Goal: Task Accomplishment & Management: Use online tool/utility

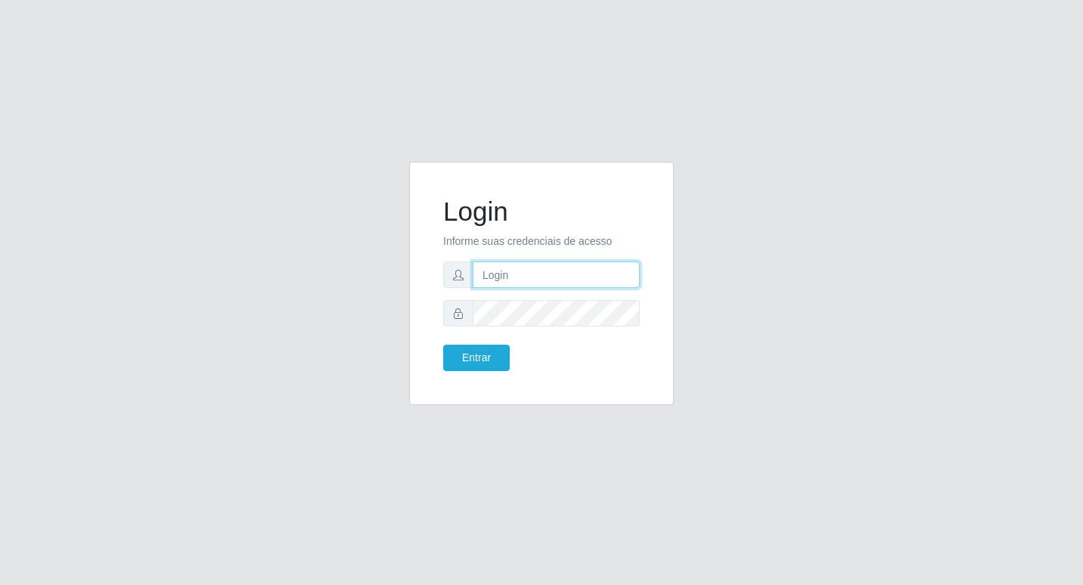
drag, startPoint x: 592, startPoint y: 272, endPoint x: 602, endPoint y: 275, distance: 11.0
click at [592, 272] on input "text" at bounding box center [556, 275] width 167 height 26
type input "fabianabemais@b6"
click at [458, 354] on button "Entrar" at bounding box center [476, 358] width 67 height 26
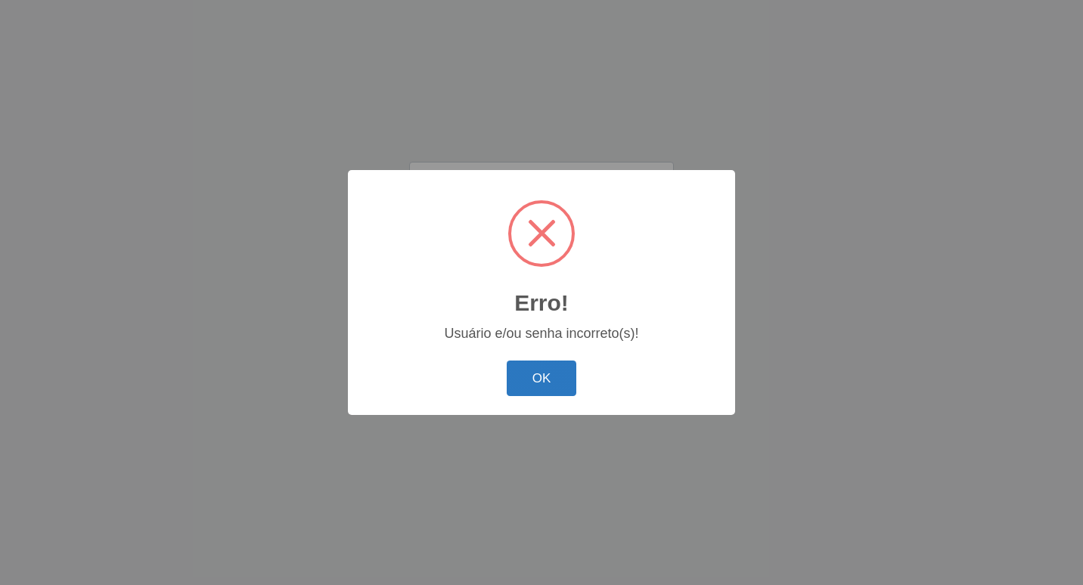
click at [537, 364] on button "OK" at bounding box center [542, 379] width 70 height 36
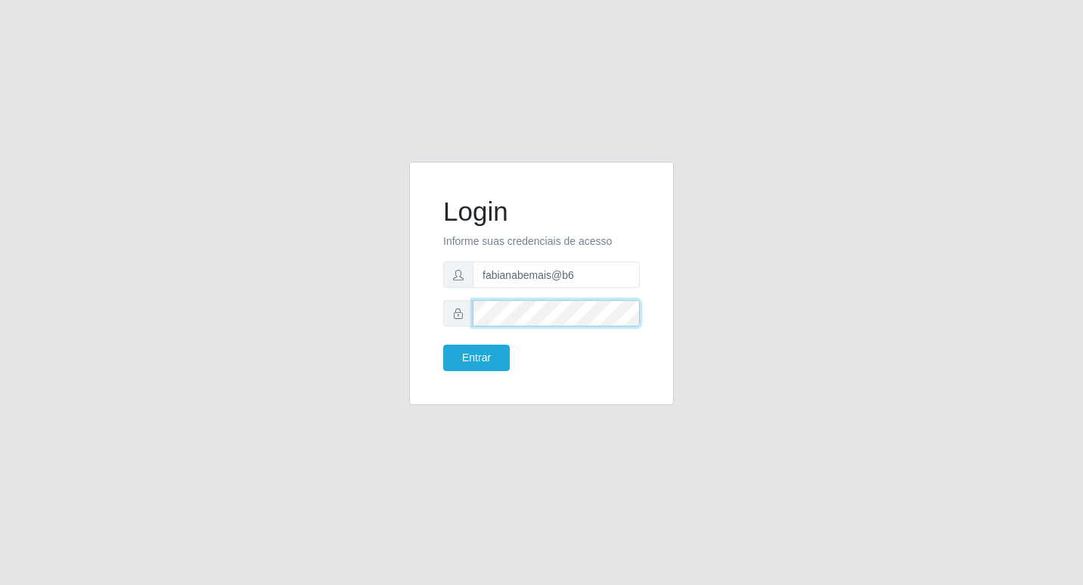
click at [443, 345] on button "Entrar" at bounding box center [476, 358] width 67 height 26
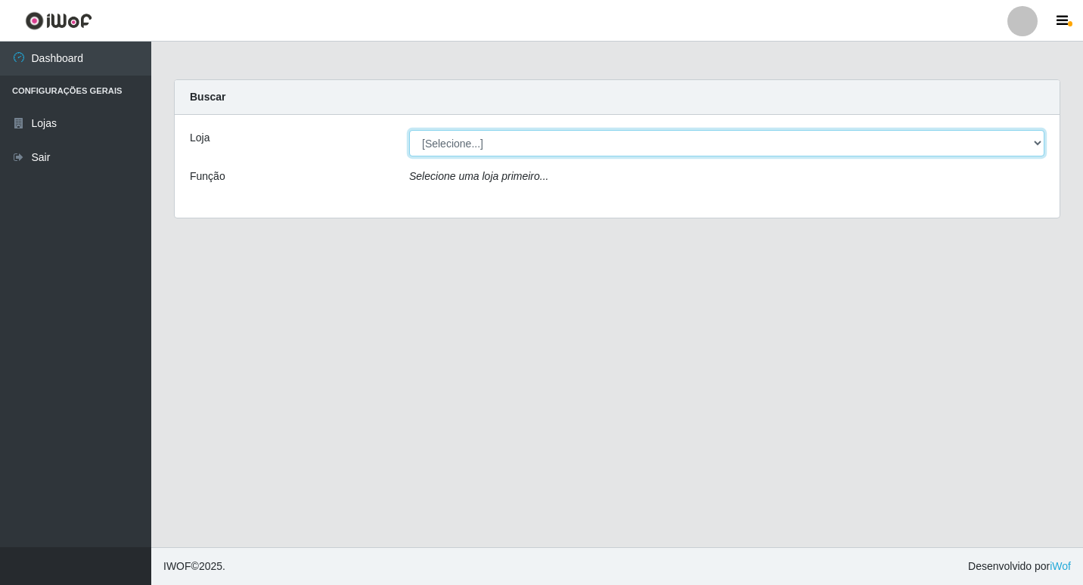
click at [696, 132] on select "[Selecione...] Bemais Supermercados - B6 Colibris" at bounding box center [726, 143] width 635 height 26
select select "406"
click at [409, 130] on select "[Selecione...] Bemais Supermercados - B6 Colibris" at bounding box center [726, 143] width 635 height 26
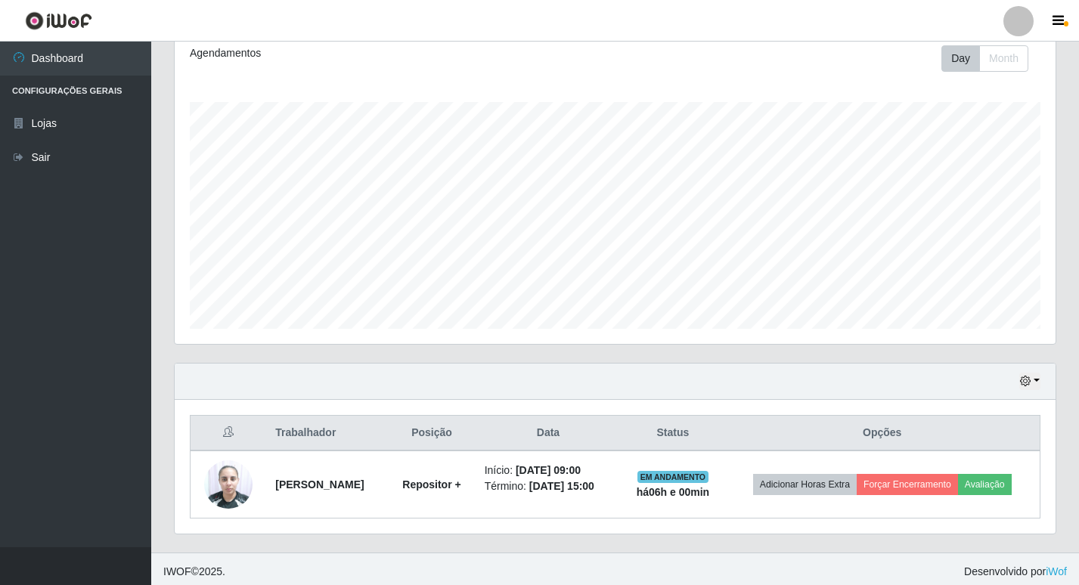
scroll to position [217, 0]
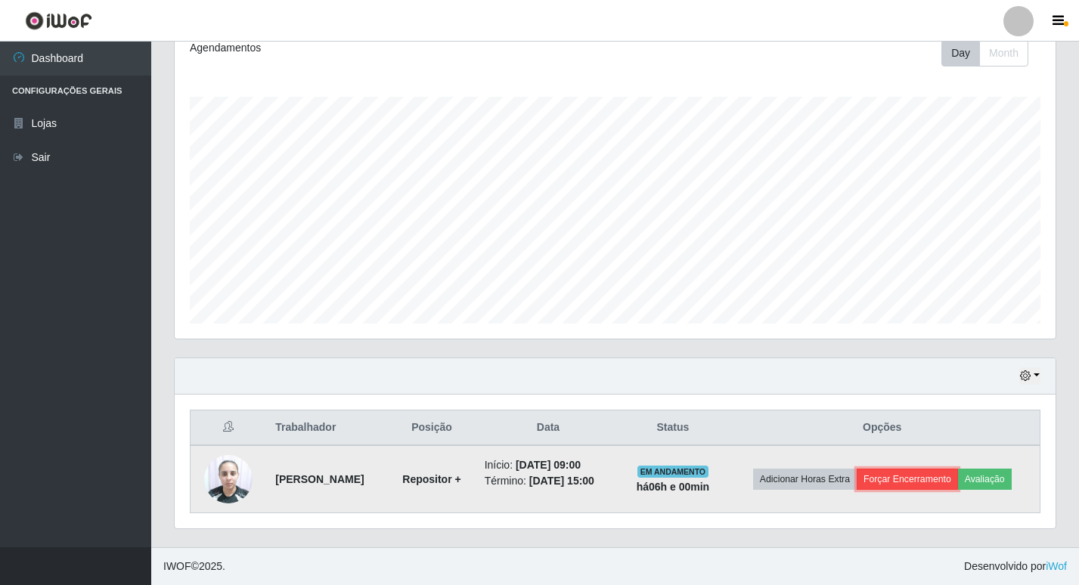
click at [934, 480] on button "Forçar Encerramento" at bounding box center [907, 479] width 101 height 21
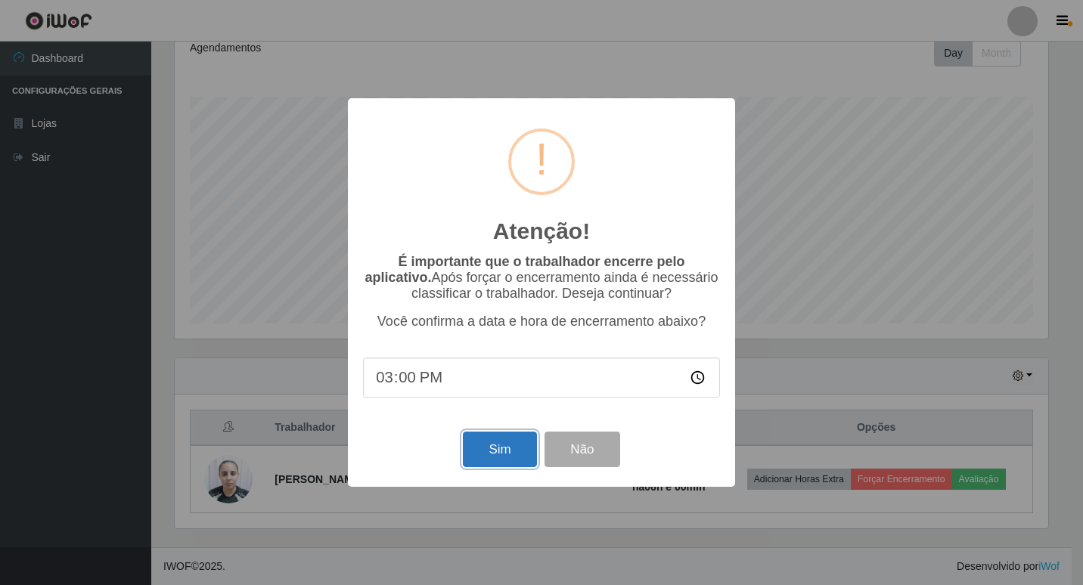
click at [471, 455] on button "Sim" at bounding box center [499, 450] width 73 height 36
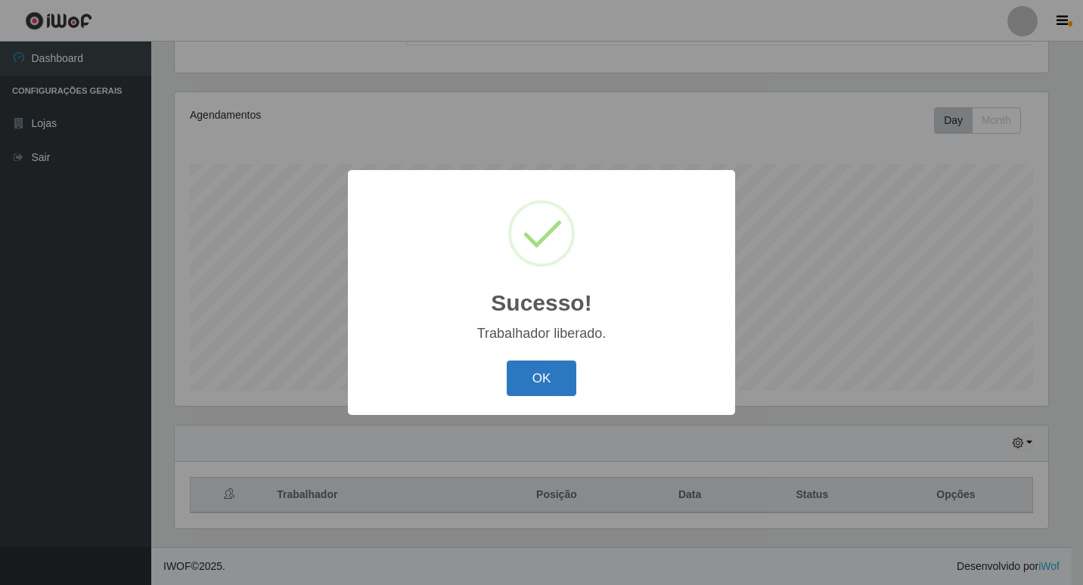
click at [561, 390] on button "OK" at bounding box center [542, 379] width 70 height 36
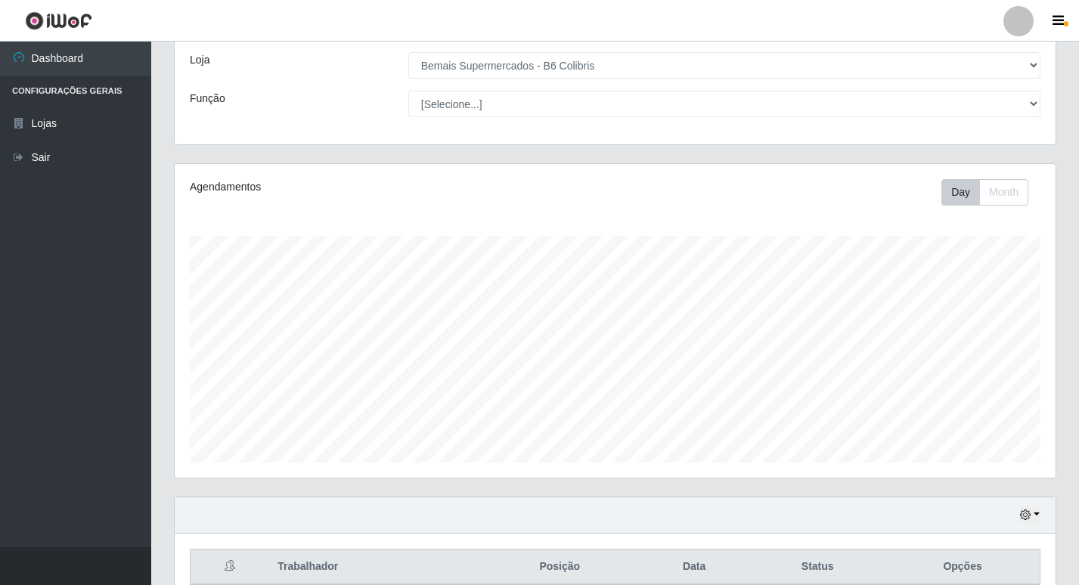
scroll to position [0, 0]
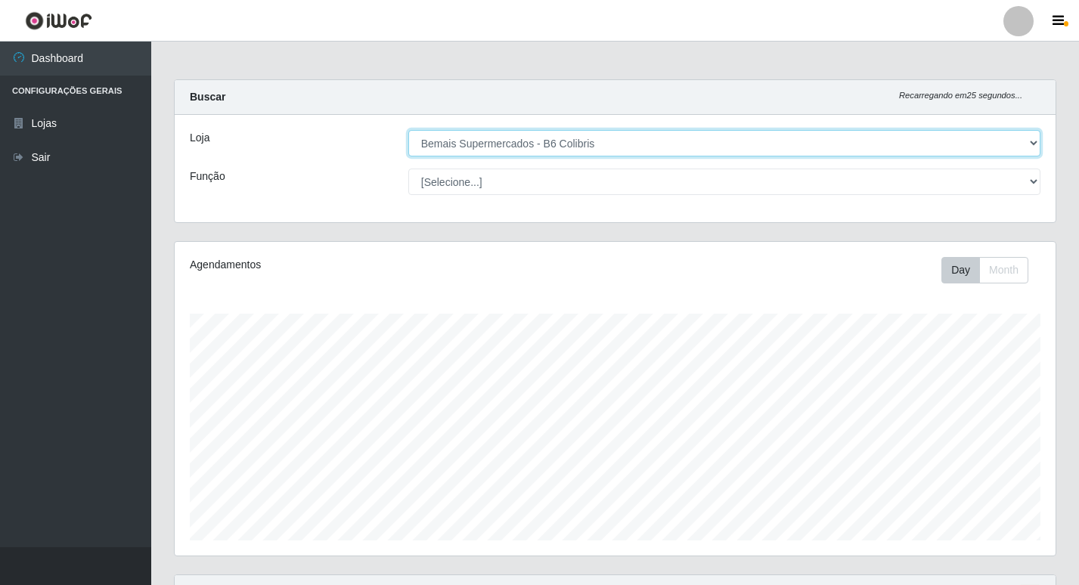
drag, startPoint x: 560, startPoint y: 155, endPoint x: 560, endPoint y: 131, distance: 24.2
click at [560, 155] on select "[Selecione...] Bemais Supermercados - B6 Colibris" at bounding box center [724, 143] width 632 height 26
click at [408, 130] on select "[Selecione...] Bemais Supermercados - B6 Colibris" at bounding box center [724, 143] width 632 height 26
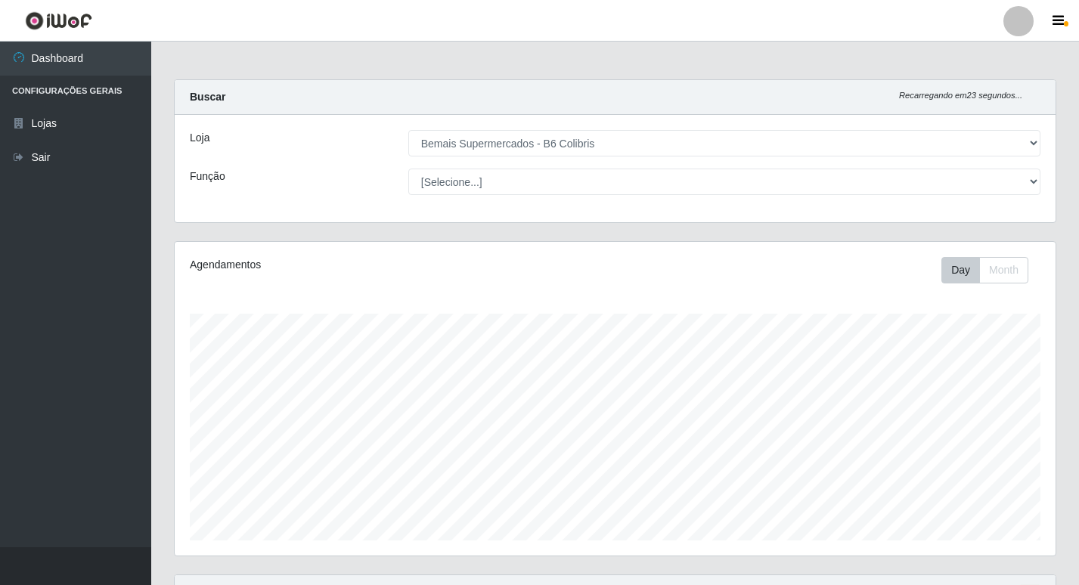
click at [443, 160] on div "Loja [Selecione...] Bemais Supermercados - B6 Colibris Função [Selecione...] AS…" at bounding box center [615, 168] width 881 height 107
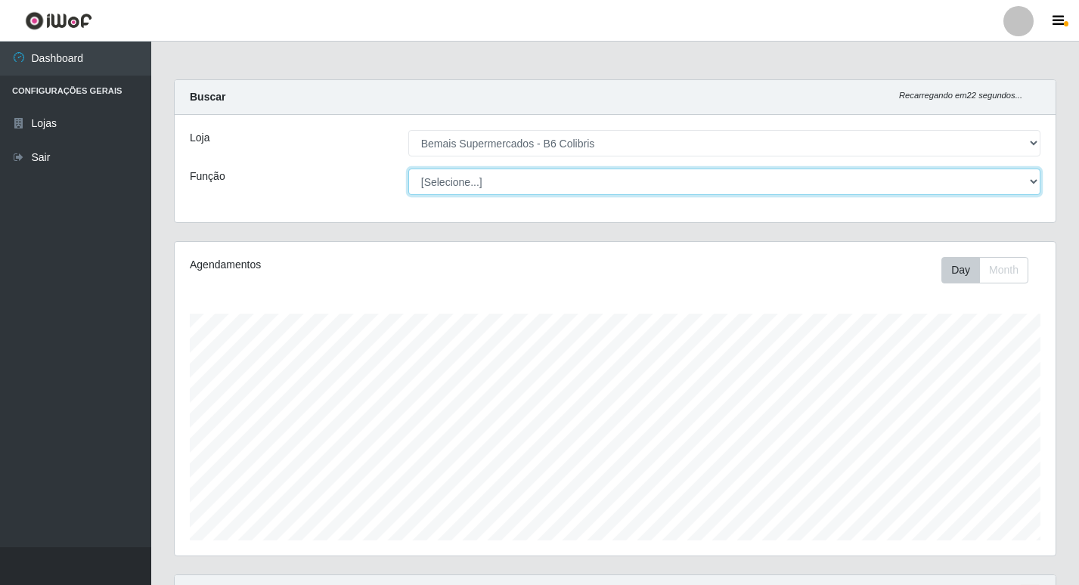
click at [607, 183] on select "[Selecione...] ASG ASG + ASG ++ Balconista de Açougue Balconista de Açougue + B…" at bounding box center [724, 182] width 632 height 26
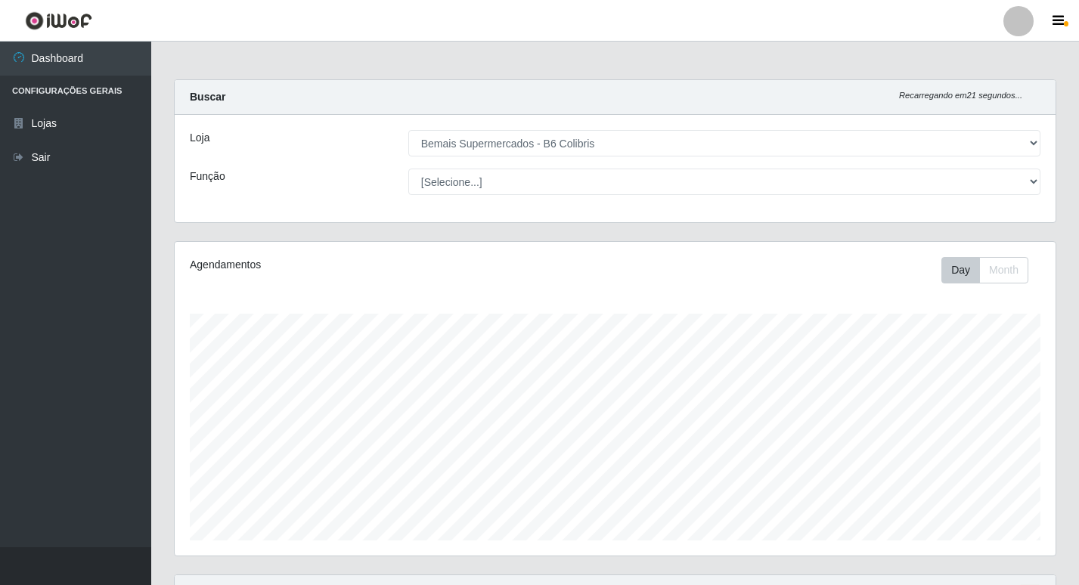
click at [364, 173] on div "Função" at bounding box center [288, 182] width 219 height 26
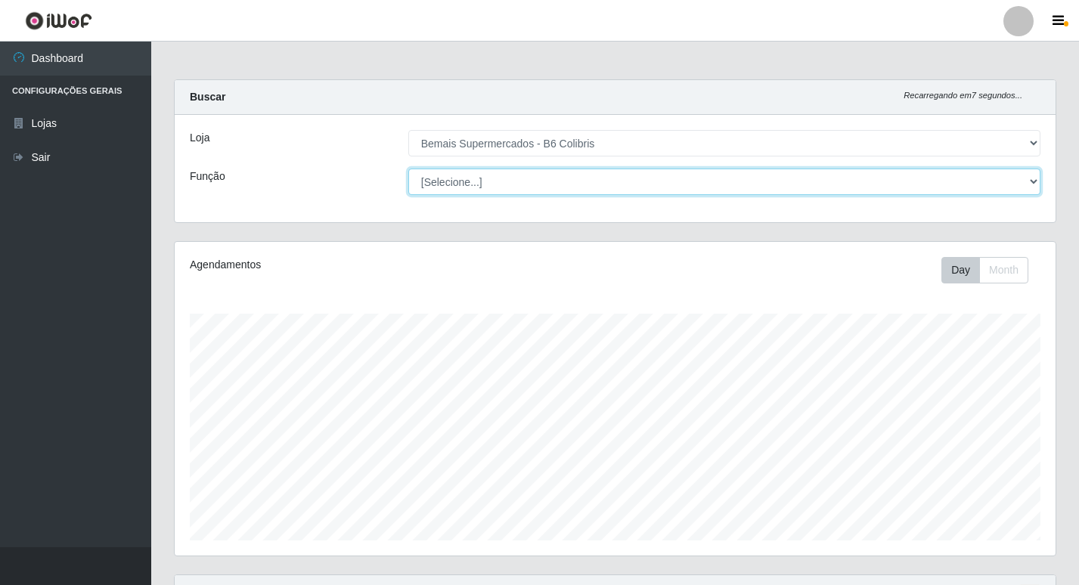
click at [645, 175] on select "[Selecione...] ASG ASG + ASG ++ Balconista de Açougue Balconista de Açougue + B…" at bounding box center [724, 182] width 632 height 26
click at [408, 169] on select "[Selecione...] ASG ASG + ASG ++ Balconista de Açougue Balconista de Açougue + B…" at bounding box center [724, 182] width 632 height 26
select select "[Selecione...]"
click at [408, 169] on select "[Selecione...] ASG ASG + ASG ++ Balconista de Açougue Balconista de Açougue + B…" at bounding box center [724, 182] width 632 height 26
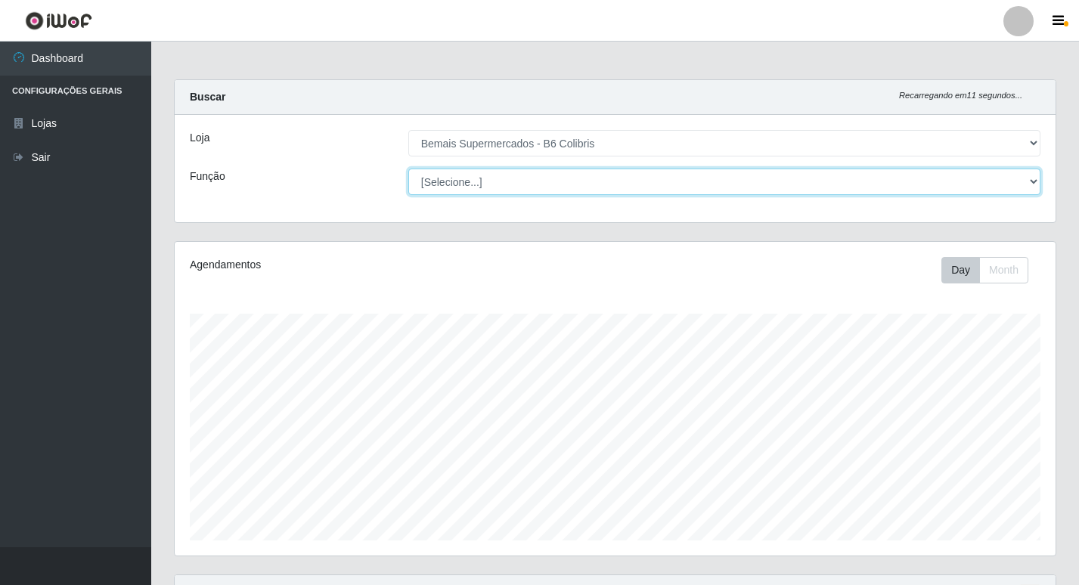
click at [408, 169] on select "[Selecione...] ASG ASG + ASG ++ Balconista de Açougue Balconista de Açougue + B…" at bounding box center [724, 182] width 632 height 26
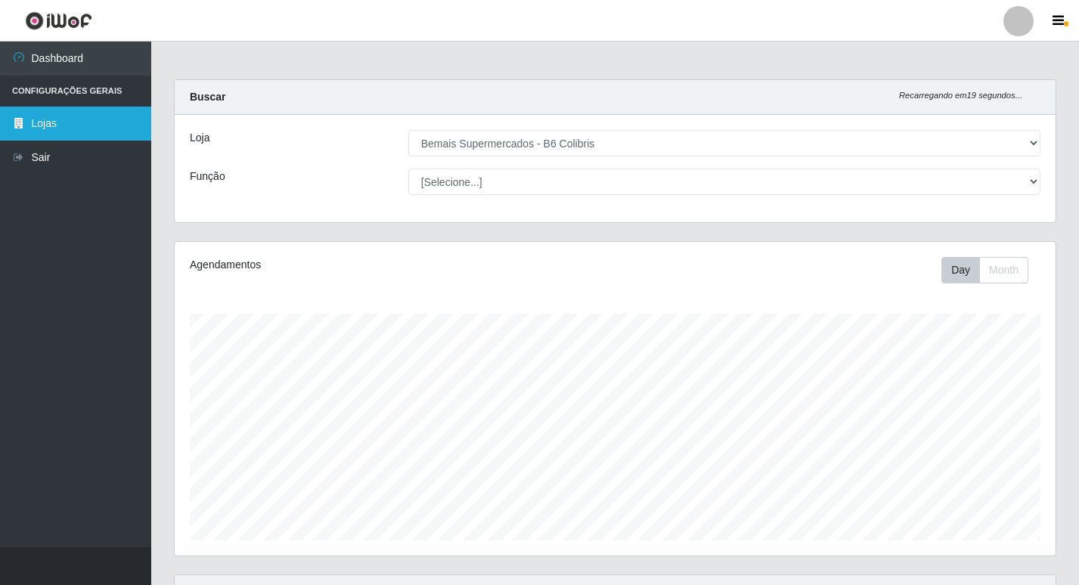
click at [40, 123] on link "Lojas" at bounding box center [75, 124] width 151 height 34
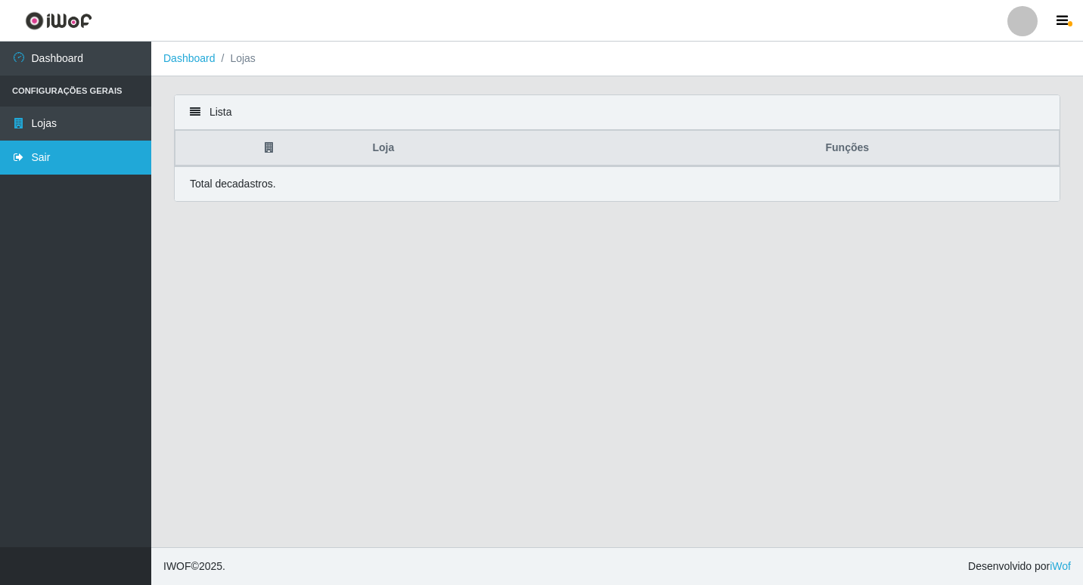
click at [51, 160] on link "Sair" at bounding box center [75, 158] width 151 height 34
